Goal: Task Accomplishment & Management: Use online tool/utility

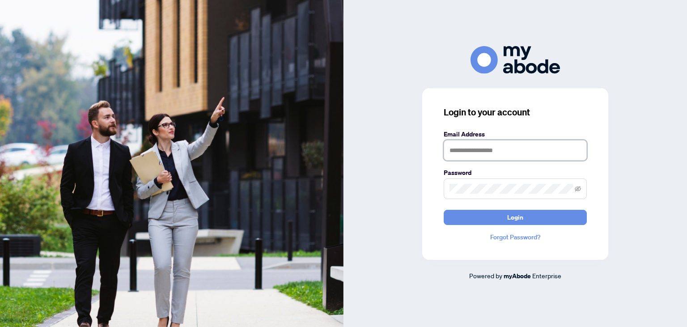
click at [479, 156] on input "text" at bounding box center [515, 150] width 143 height 21
type input "**********"
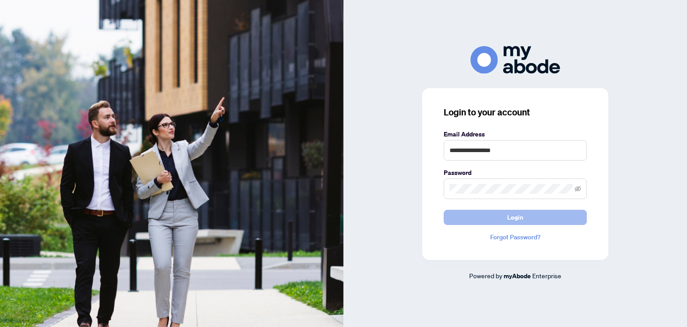
click at [512, 216] on span "Login" at bounding box center [515, 217] width 16 height 14
click at [579, 189] on icon "eye-invisible" at bounding box center [578, 189] width 6 height 6
click at [536, 217] on button "Login" at bounding box center [515, 217] width 143 height 15
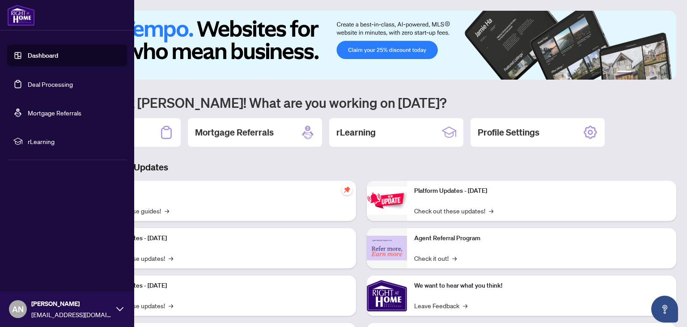
click at [43, 86] on link "Deal Processing" at bounding box center [50, 84] width 45 height 8
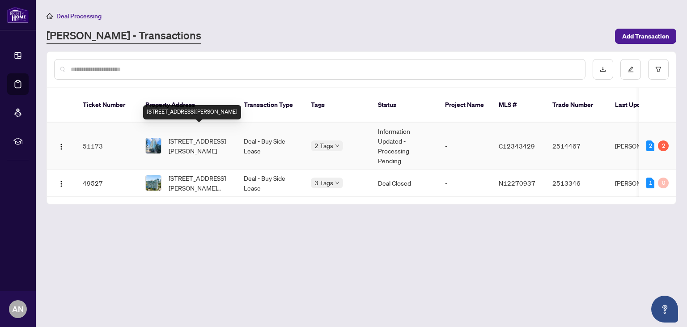
click at [201, 136] on span "1912-18 Holmes Ave, Toronto, Ontario M2N 4L9, Canada" at bounding box center [199, 146] width 61 height 20
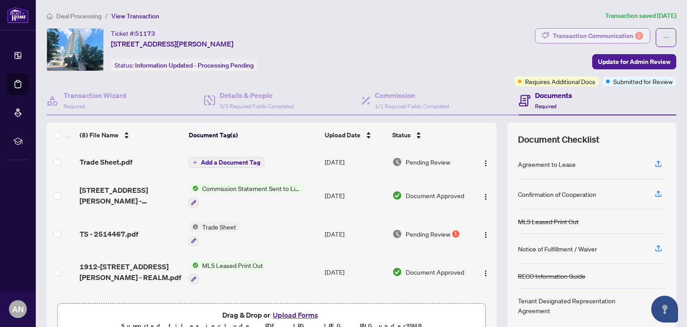
click at [597, 37] on div "Transaction Communication 2" at bounding box center [598, 36] width 90 height 14
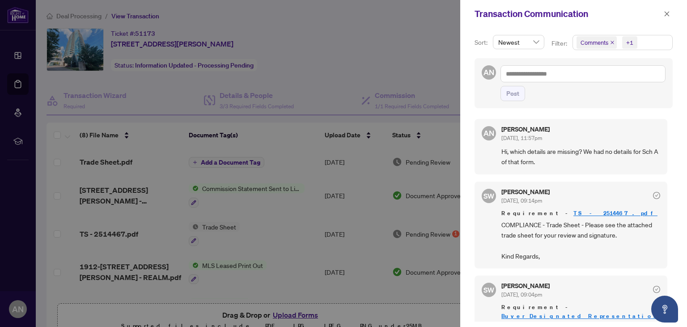
click at [446, 26] on div at bounding box center [343, 163] width 687 height 327
click at [663, 16] on button "button" at bounding box center [667, 13] width 12 height 11
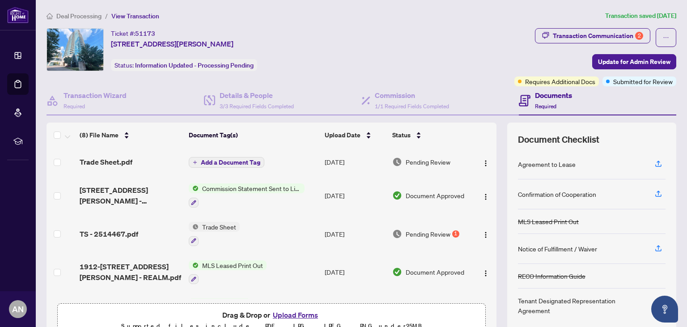
click at [351, 237] on td "Sep/10/2025" at bounding box center [355, 234] width 68 height 38
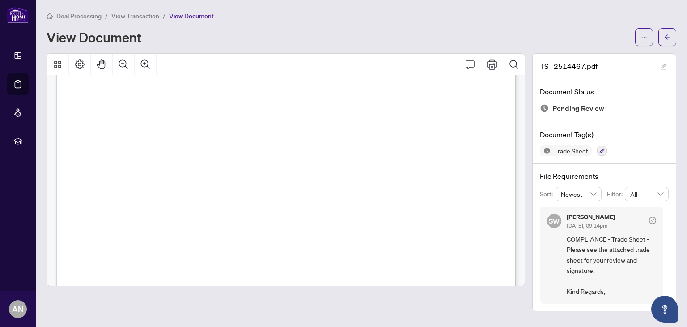
scroll to position [290, 0]
